Goal: Find specific page/section: Find specific page/section

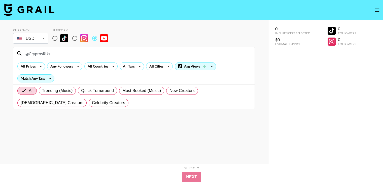
click at [70, 55] on input "@CryptosRUs" at bounding box center [136, 53] width 229 height 8
paste input "yxlsalahlive"
click at [66, 53] on input "@yxlsalahlive" at bounding box center [136, 53] width 229 height 8
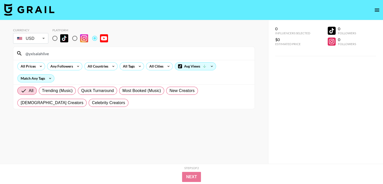
click at [66, 53] on input "@yxlsalahlive" at bounding box center [136, 53] width 229 height 8
paste input "livswearingen"
click at [62, 55] on input "@livswearingen" at bounding box center [136, 53] width 229 height 8
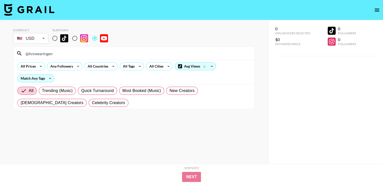
click at [62, 55] on input "@livswearingen" at bounding box center [136, 53] width 229 height 8
paste input "T3ddy"
click at [62, 50] on input "@T3ddy" at bounding box center [136, 53] width 229 height 8
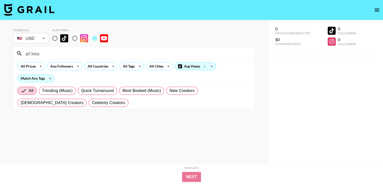
paste input "LVEFAMILY"
click at [58, 53] on input "@LVEFAMILY" at bounding box center [136, 53] width 229 height 8
paste input "thechurcofamily"
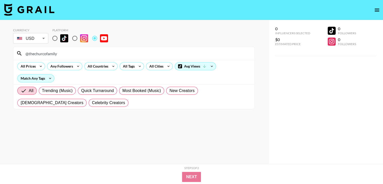
click at [63, 54] on input "@thechurcofamily" at bounding box center [136, 53] width 229 height 8
paste input "atandu"
click at [79, 53] on input "@thatandu" at bounding box center [136, 53] width 229 height 8
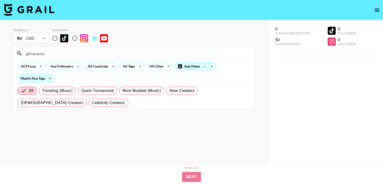
click at [79, 53] on input "@thatandu" at bounding box center [136, 53] width 229 height 8
paste input "CHRISHERIA"
click at [64, 54] on input "@CHRISHERIA" at bounding box center [136, 53] width 229 height 8
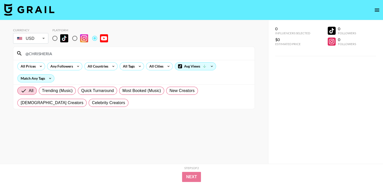
click at [64, 54] on input "@CHRISHERIA" at bounding box center [136, 53] width 229 height 8
paste input "mitzuuyt"
click at [66, 56] on input "@mitzuuyt" at bounding box center [136, 53] width 229 height 8
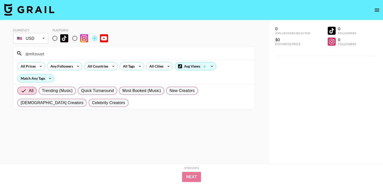
paste input "TubeBuddy"
click at [74, 55] on input "@TubeBuddy" at bounding box center [136, 53] width 229 height 8
paste input "kat_hixson"
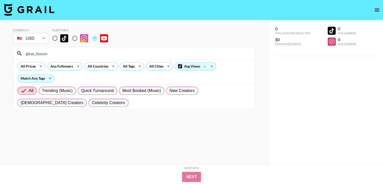
click at [69, 57] on input "@kat_hixson" at bounding box center [136, 53] width 229 height 8
paste input "TheNinjaFam"
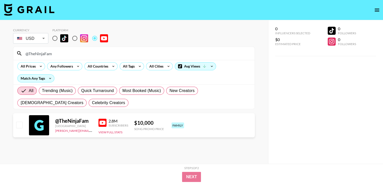
click at [70, 122] on div "@ TheNinjaFam" at bounding box center [73, 121] width 37 height 6
click at [65, 54] on input "@TheNinjaFam" at bounding box center [136, 53] width 229 height 8
paste input "LucasandMarcus"
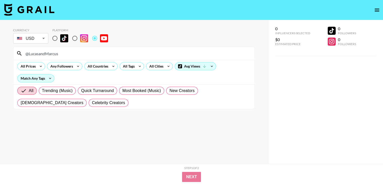
click at [100, 55] on input "@LucasandMarcus" at bounding box center [136, 53] width 229 height 8
paste input "dobrebrother"
click at [86, 55] on input "@dobrebrothers" at bounding box center [136, 53] width 229 height 8
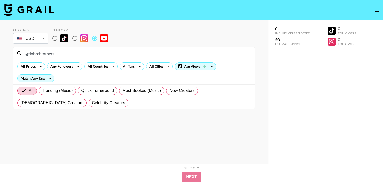
click at [86, 55] on input "@dobrebrothers" at bounding box center [136, 53] width 229 height 8
paste input "TheMcFiveCircu"
click at [85, 55] on input "@TheMcFiveCircus" at bounding box center [136, 53] width 229 height 8
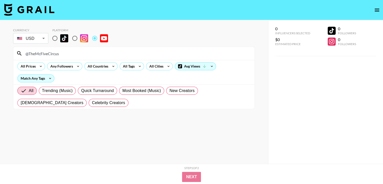
click at [85, 55] on input "@TheMcFiveCircus" at bounding box center [136, 53] width 229 height 8
paste input "KindlyKeyin"
click at [68, 53] on input "@KindlyKeyin" at bounding box center [136, 53] width 229 height 8
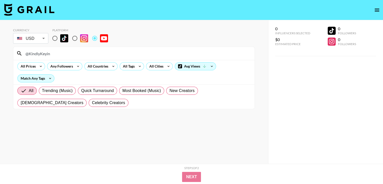
paste input "VyQwaint"
click at [90, 52] on input "@VyQwaint" at bounding box center [136, 53] width 229 height 8
paste input "SOTYSISTERS"
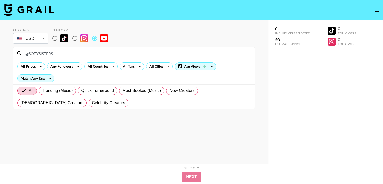
click at [83, 56] on input "@SOTYSISTERS" at bounding box center [136, 53] width 229 height 8
paste input "BFordLancer"
click at [74, 57] on input "@BFordLancer" at bounding box center [136, 53] width 229 height 8
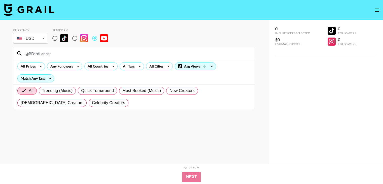
click at [74, 57] on input "@BFordLancer" at bounding box center [136, 53] width 229 height 8
paste input "[PERSON_NAME]"
click at [87, 50] on input "@jeremylynch" at bounding box center [136, 53] width 229 height 8
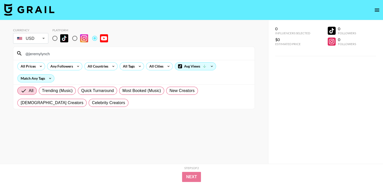
click at [87, 50] on input "@jeremylynch" at bounding box center [136, 53] width 229 height 8
paste input "KloudzSIM"
click at [88, 51] on input "@KloudzSIM" at bounding box center [136, 53] width 229 height 8
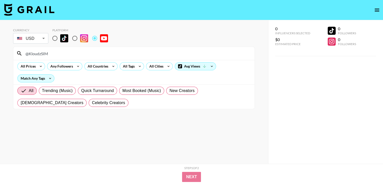
paste input "AsbelNazar"
click at [78, 55] on input "@AsbelNazar" at bounding box center [136, 53] width 229 height 8
paste input "FunSquadStudios"
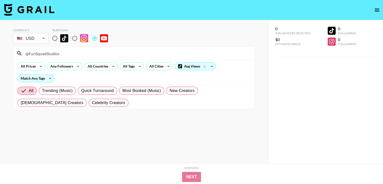
click at [87, 55] on input "@FunSquadStudios" at bounding box center [136, 53] width 229 height 8
paste input "nyMike225"
click at [86, 55] on input "@FunnyMike225" at bounding box center [136, 53] width 229 height 8
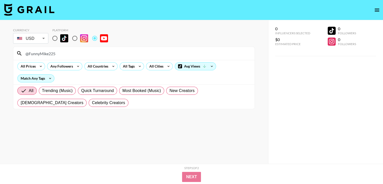
click at [86, 55] on input "@FunnyMike225" at bounding box center [136, 53] width 229 height 8
paste input "amousTubeFamily"
click at [123, 55] on input "@FamousTubeFamily" at bounding box center [136, 53] width 229 height 8
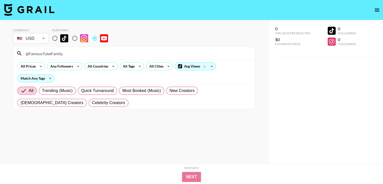
click at [123, 55] on input "@FamousTubeFamily" at bounding box center [136, 53] width 229 height 8
paste input "cezara_robu"
click at [124, 49] on input "@cezara_robu" at bounding box center [136, 53] width 229 height 8
click at [124, 53] on input "@cezara_robu" at bounding box center [136, 53] width 229 height 8
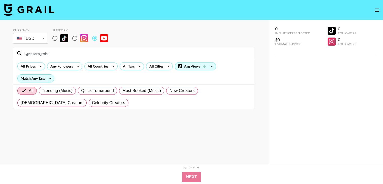
click at [124, 53] on input "@cezara_robu" at bounding box center [136, 53] width 229 height 8
paste input "jackpayne"
click at [105, 48] on div "@jackpayne" at bounding box center [133, 53] width 241 height 13
click at [100, 54] on input "@jackpayne" at bounding box center [136, 53] width 229 height 8
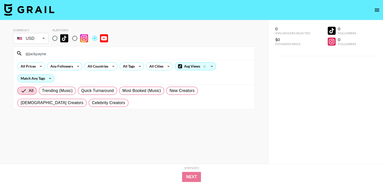
click at [100, 54] on input "@jackpayne" at bounding box center [136, 53] width 229 height 8
paste input "WhatsUpMOMS"
click at [123, 56] on input "@WhatsUpMOMS" at bounding box center [136, 53] width 229 height 8
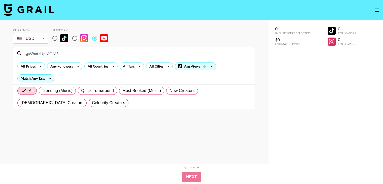
paste input "rebeccazamolotoo"
click at [188, 54] on input "@rebeccazamolotoo" at bounding box center [136, 53] width 229 height 8
paste input "@LeGianna"
paste input
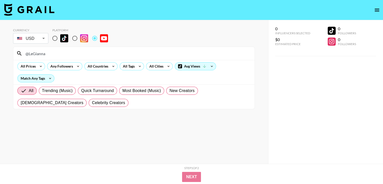
click at [91, 49] on div "@LeGianna" at bounding box center [133, 53] width 241 height 13
click at [89, 53] on input "@LeGianna" at bounding box center [136, 53] width 229 height 8
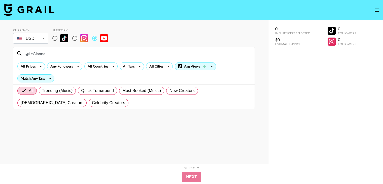
paste input "Jazz"
click at [72, 56] on input "@Jazza" at bounding box center [136, 53] width 229 height 8
paste input "thegentlelife"
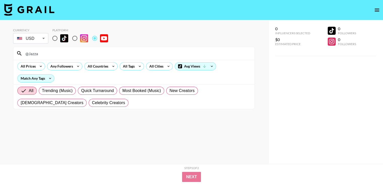
click at [72, 55] on input "@Jazza" at bounding box center [136, 53] width 229 height 8
paste input "MissouMakeup"
type input "@MissouMakeup"
